Goal: Task Accomplishment & Management: Complete application form

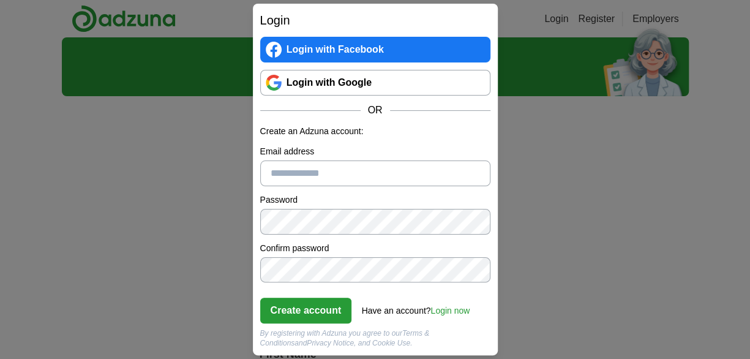
click at [328, 175] on input "Email address" at bounding box center [375, 173] width 230 height 26
type input "**********"
click at [322, 307] on button "Create account" at bounding box center [306, 311] width 92 height 26
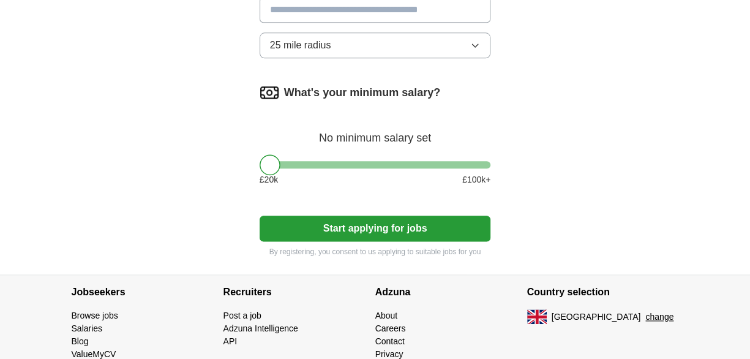
scroll to position [661, 0]
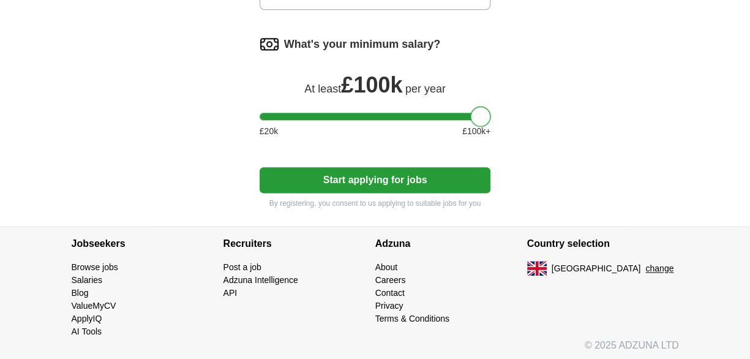
click at [486, 115] on div at bounding box center [375, 116] width 231 height 7
drag, startPoint x: 486, startPoint y: 115, endPoint x: 333, endPoint y: 121, distance: 153.8
click at [333, 121] on div at bounding box center [327, 116] width 21 height 21
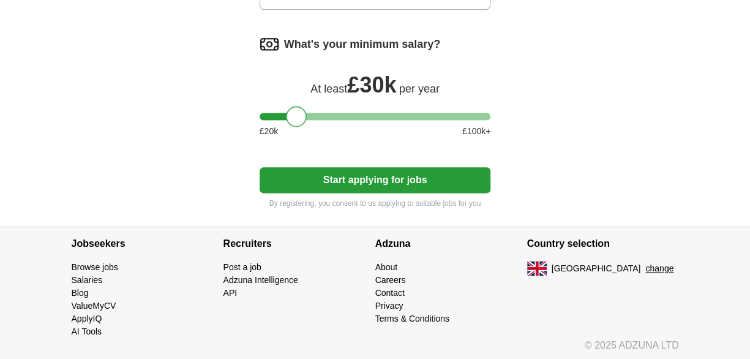
drag, startPoint x: 260, startPoint y: 116, endPoint x: 287, endPoint y: 115, distance: 26.4
click at [287, 115] on div at bounding box center [375, 116] width 231 height 7
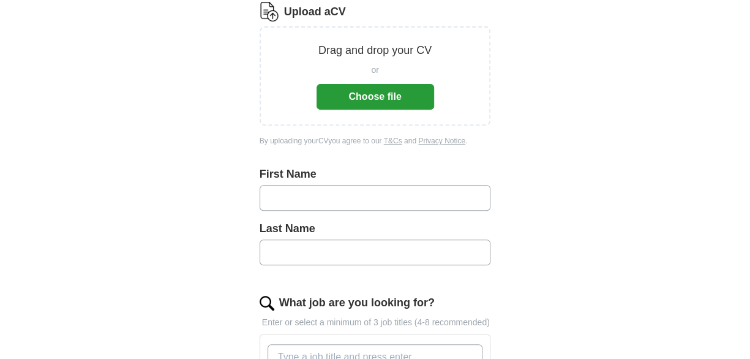
scroll to position [0, 0]
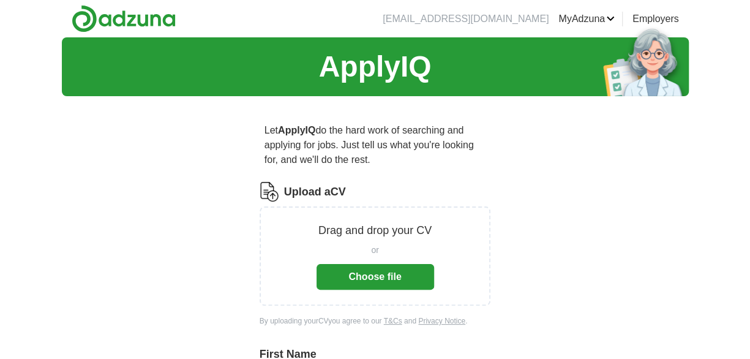
click at [581, 17] on link "MyAdzuna" at bounding box center [587, 19] width 56 height 15
